Goal: Information Seeking & Learning: Find specific fact

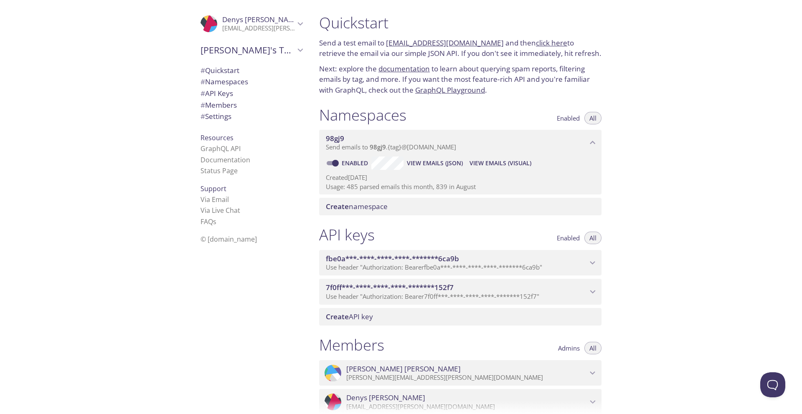
click at [489, 163] on span "View Emails (Visual)" at bounding box center [501, 163] width 62 height 10
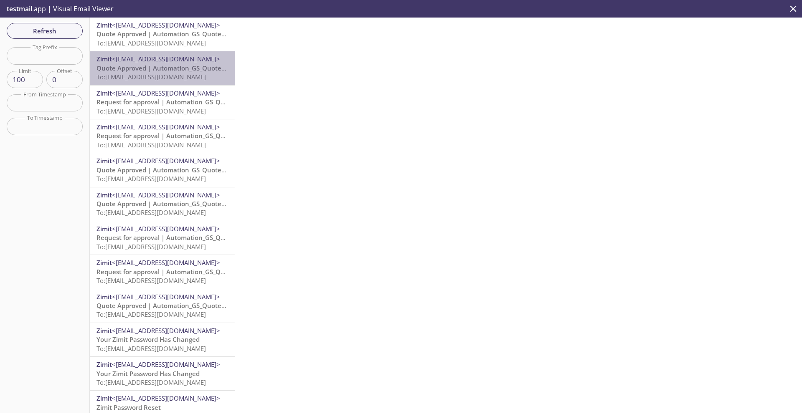
click at [143, 78] on span "To: [EMAIL_ADDRESS][DOMAIN_NAME]" at bounding box center [150, 77] width 109 height 8
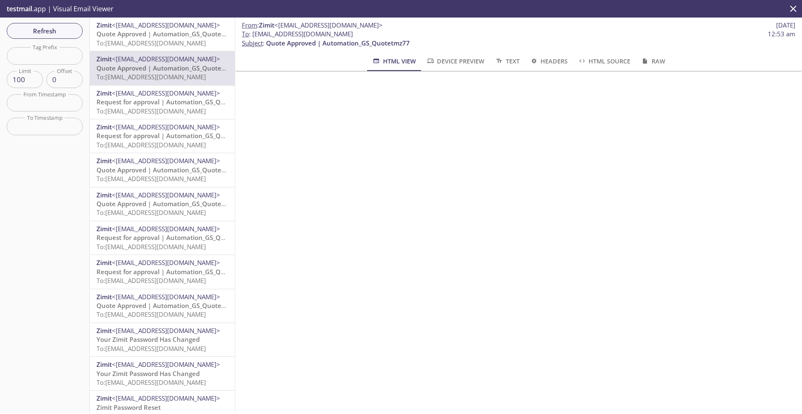
drag, startPoint x: 355, startPoint y: 34, endPoint x: 252, endPoint y: 34, distance: 102.8
click at [252, 34] on span "To : [EMAIL_ADDRESS][DOMAIN_NAME] 12:53 am" at bounding box center [519, 34] width 554 height 9
copy span "[EMAIL_ADDRESS][DOMAIN_NAME]"
click at [63, 31] on span "Refresh" at bounding box center [44, 30] width 63 height 11
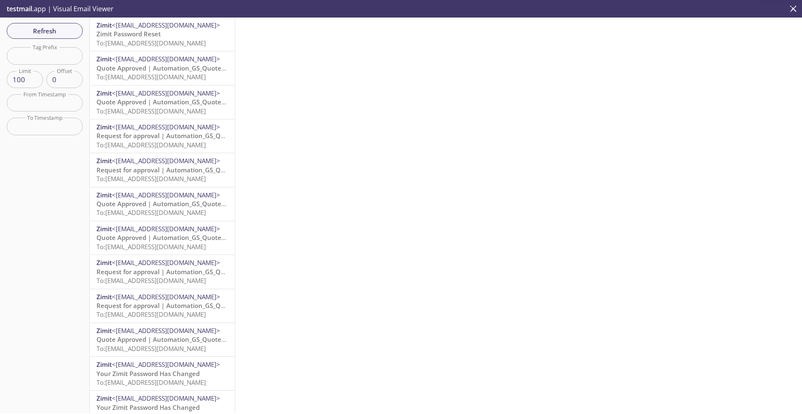
click at [173, 36] on p "Zimit Password Reset To: [EMAIL_ADDRESS][DOMAIN_NAME]" at bounding box center [162, 39] width 132 height 18
